Goal: Task Accomplishment & Management: Manage account settings

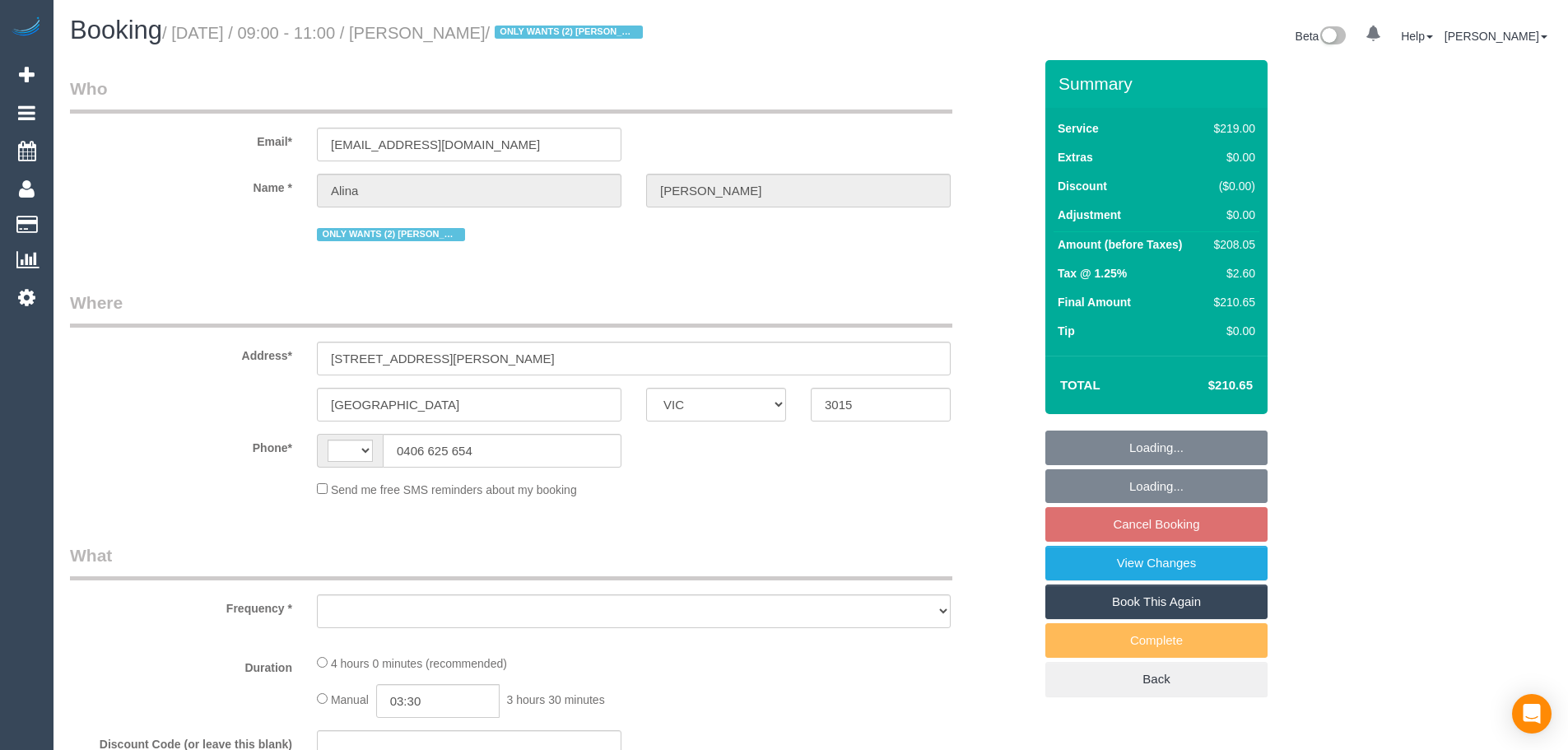
select select "VIC"
select select "string:AU"
select select "object:290"
select select "string:stripe-pm_1Lt3fV2GScqysDRVUtw67tKB"
select select "number:28"
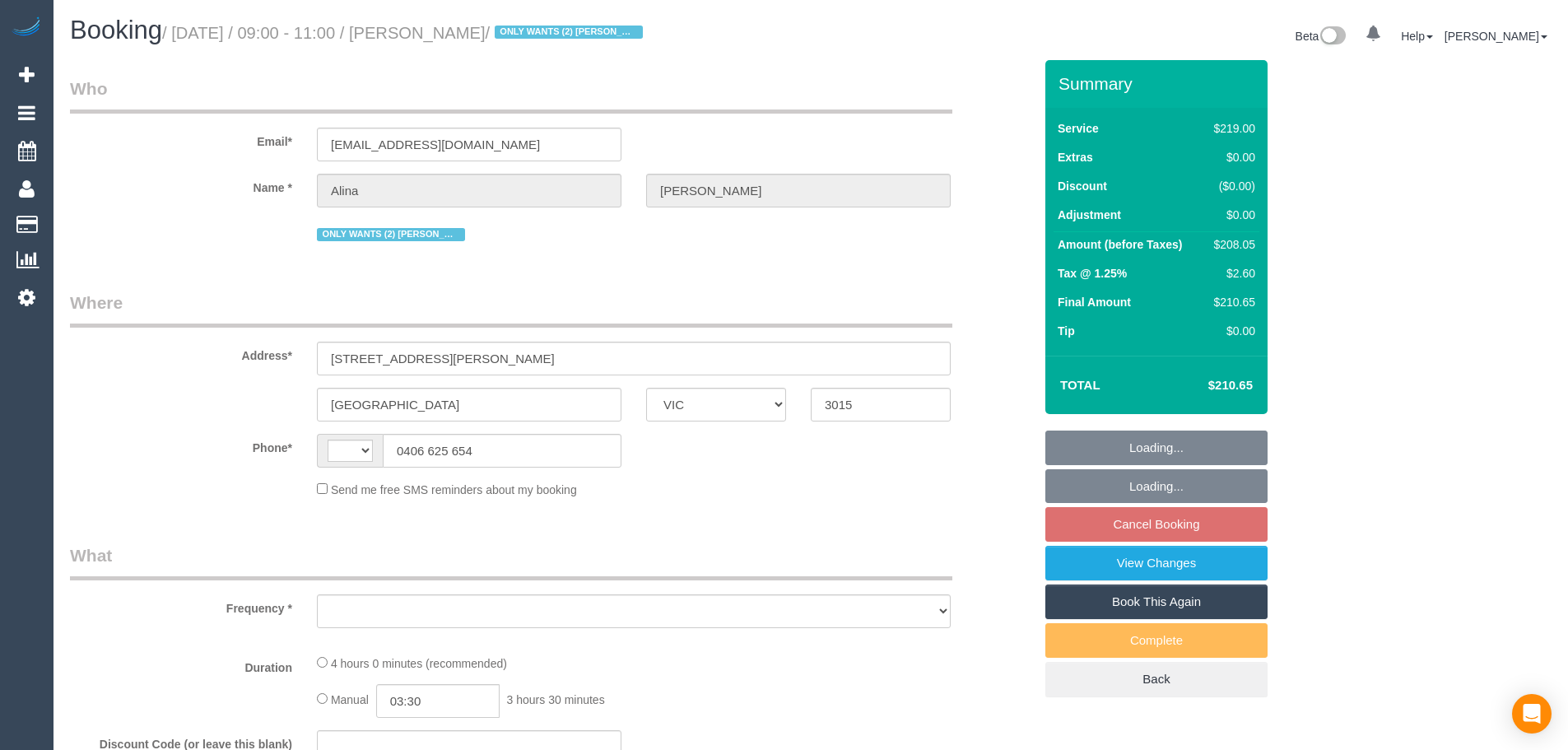
select select "number:16"
select select "number:19"
select select "number:24"
select select "number:34"
select select "number:12"
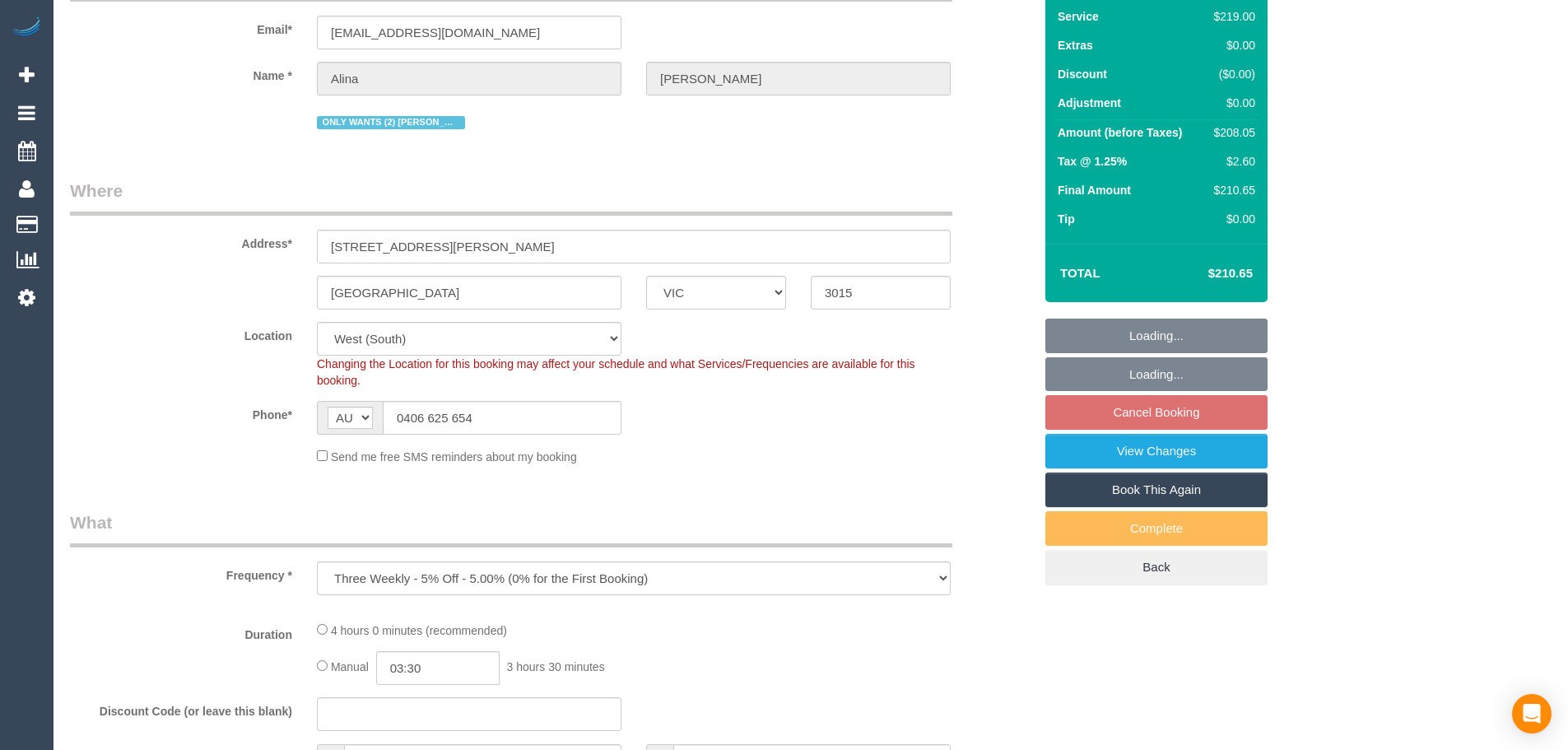
select select "object:690"
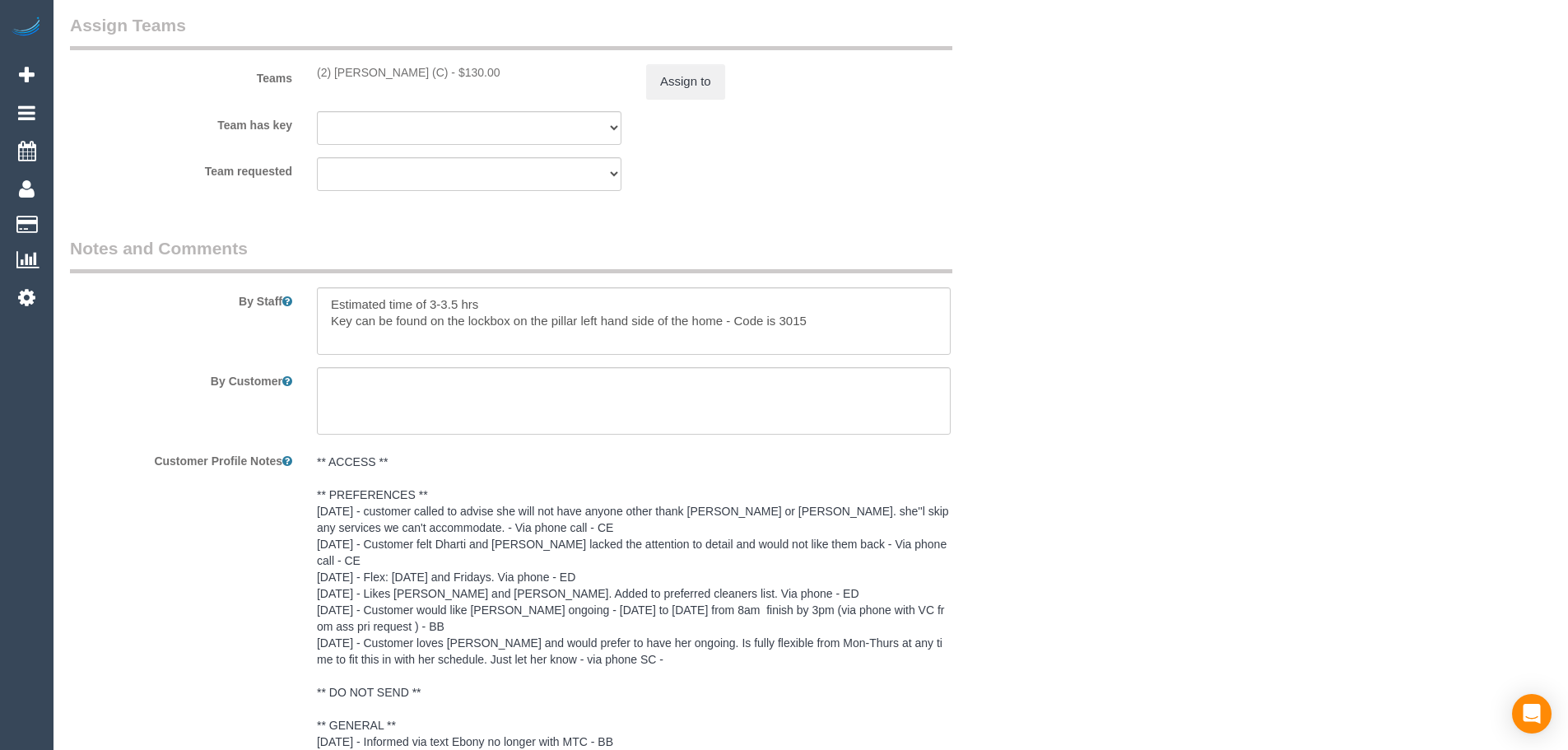
scroll to position [2872, 0]
